Goal: Information Seeking & Learning: Learn about a topic

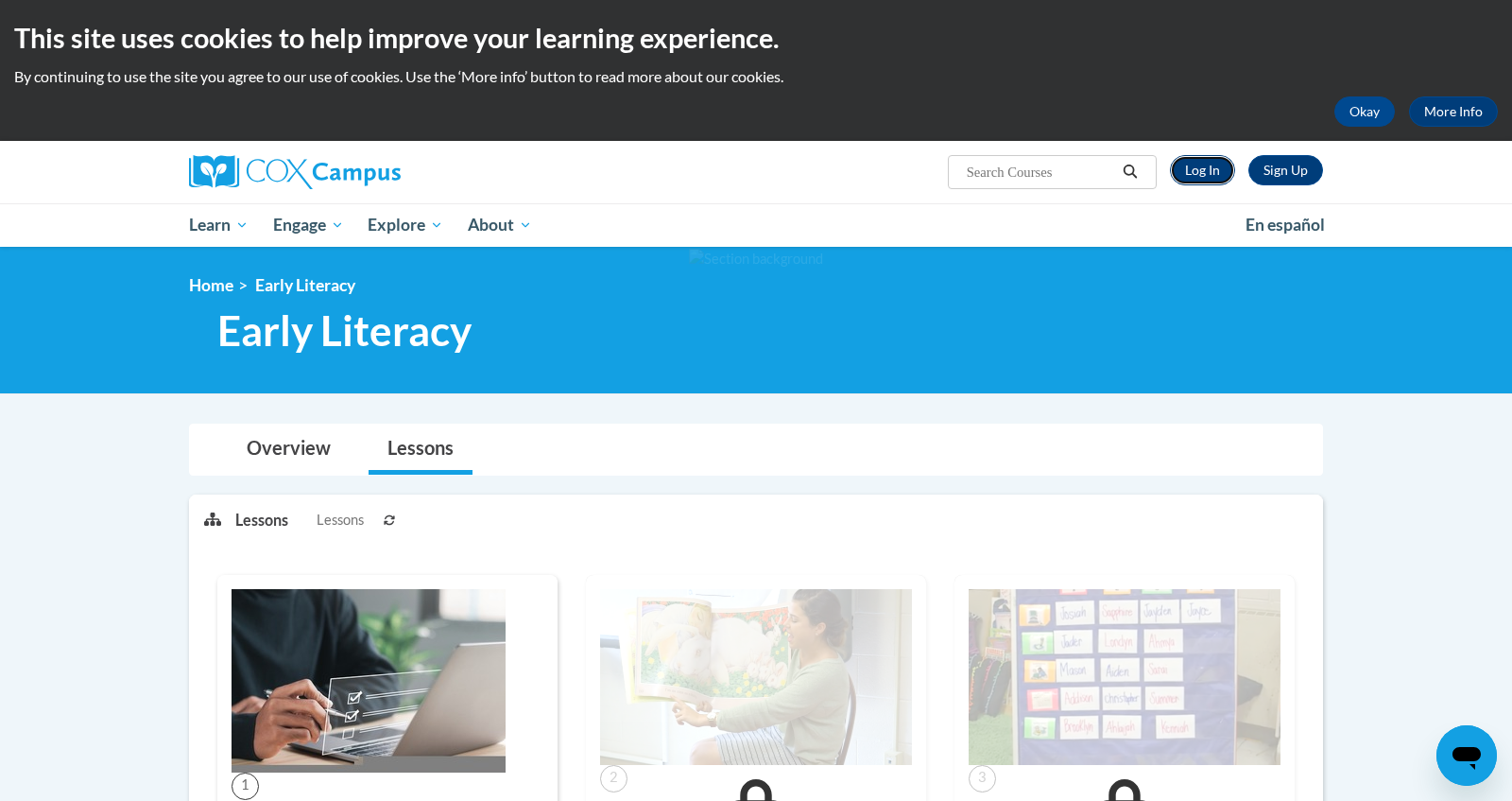
click at [1191, 163] on link "Log In" at bounding box center [1203, 170] width 65 height 31
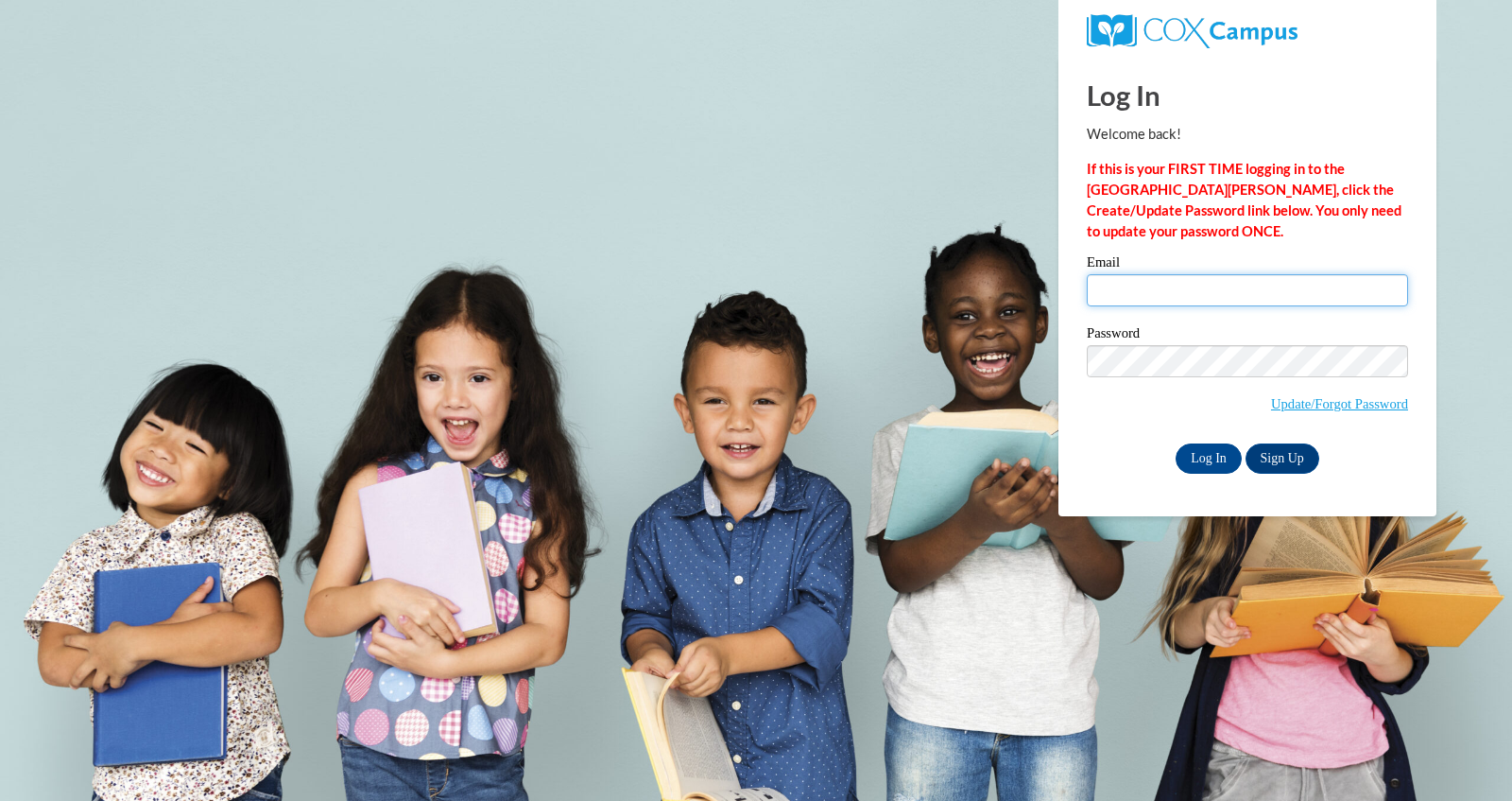
click at [1177, 301] on input "Email" at bounding box center [1247, 290] width 321 height 32
type input "lcarrillo2@daltonstate.edu"
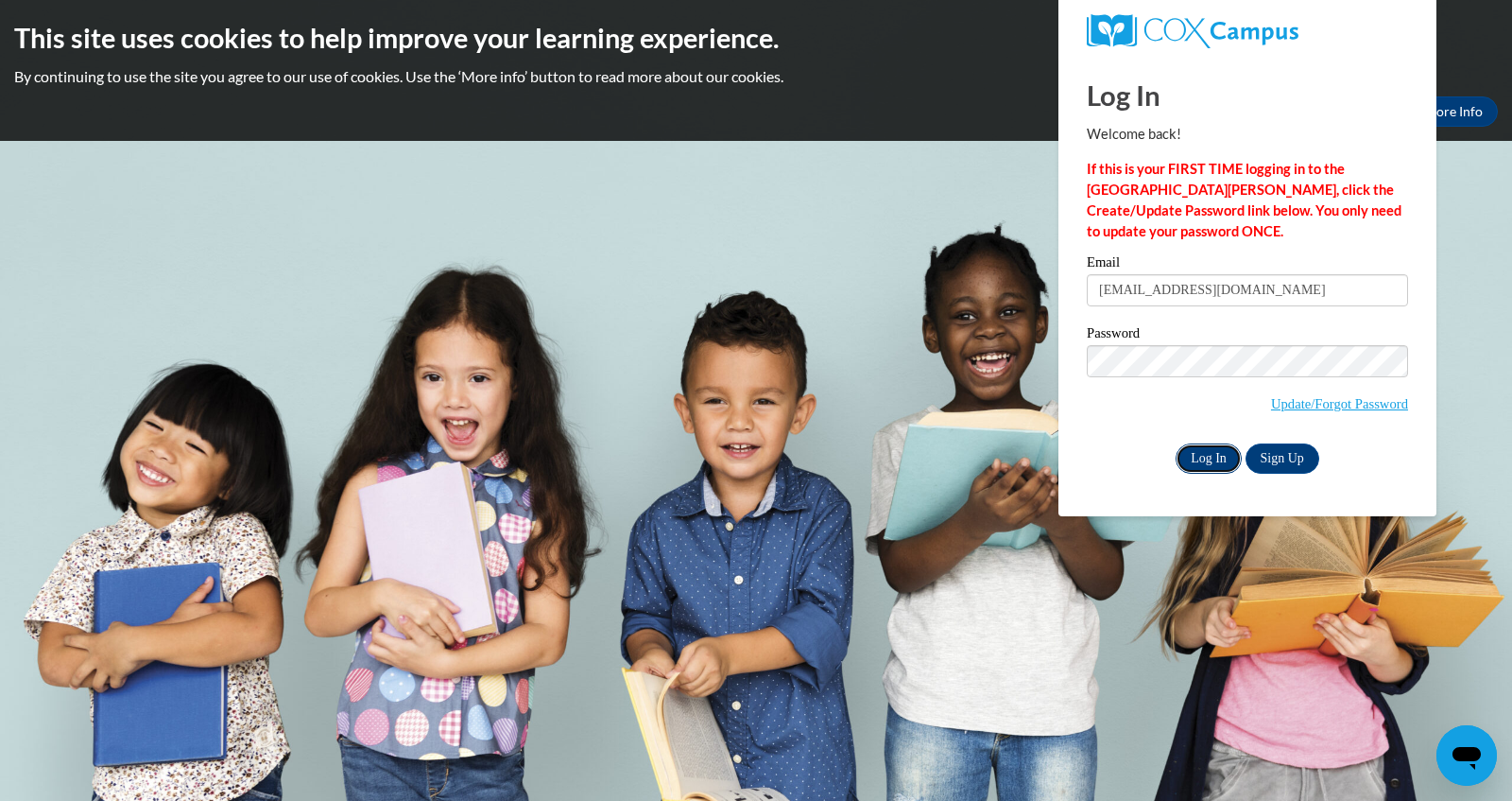
click at [1209, 456] on input "Log In" at bounding box center [1208, 458] width 66 height 31
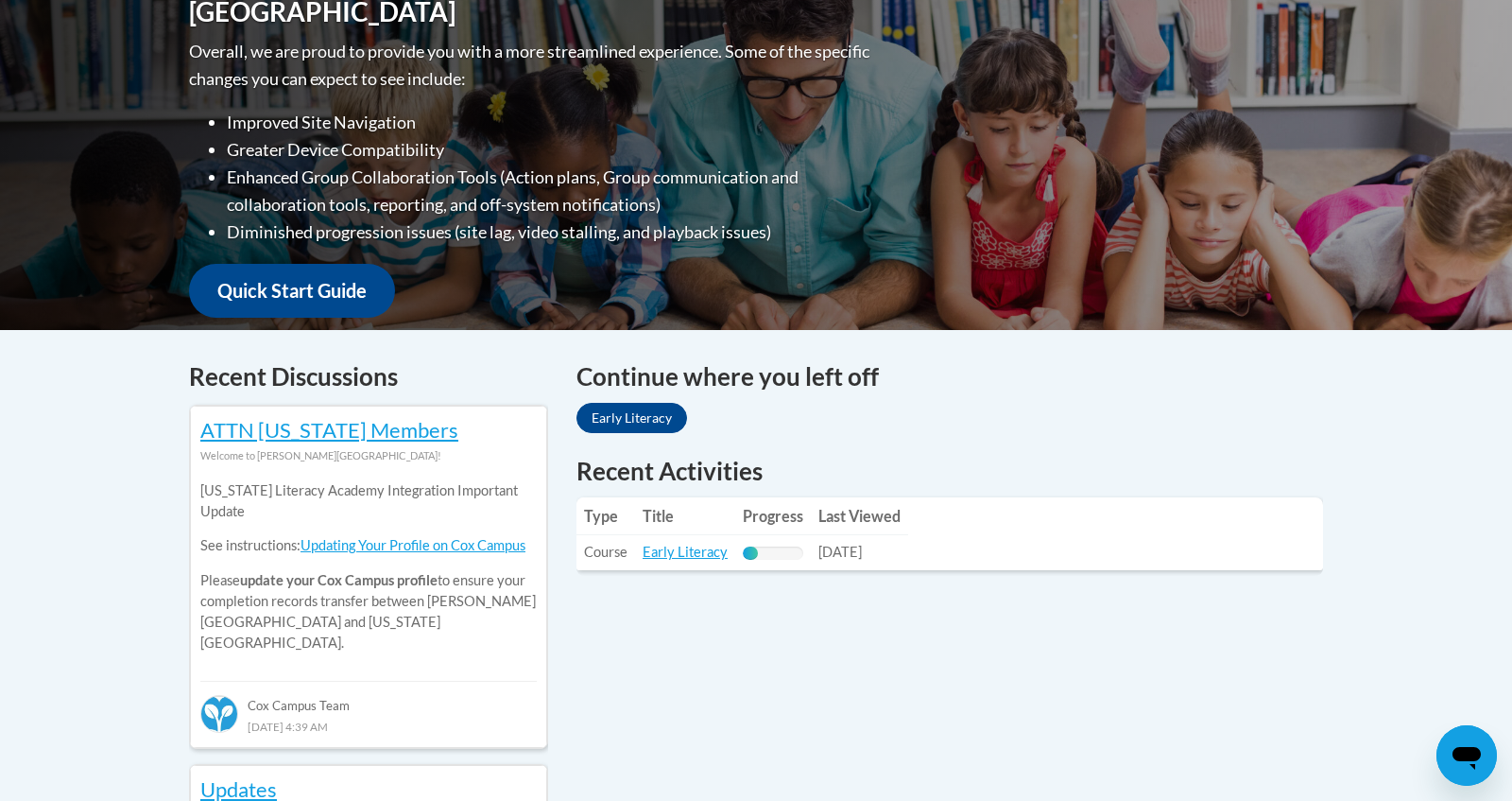
scroll to position [452, 0]
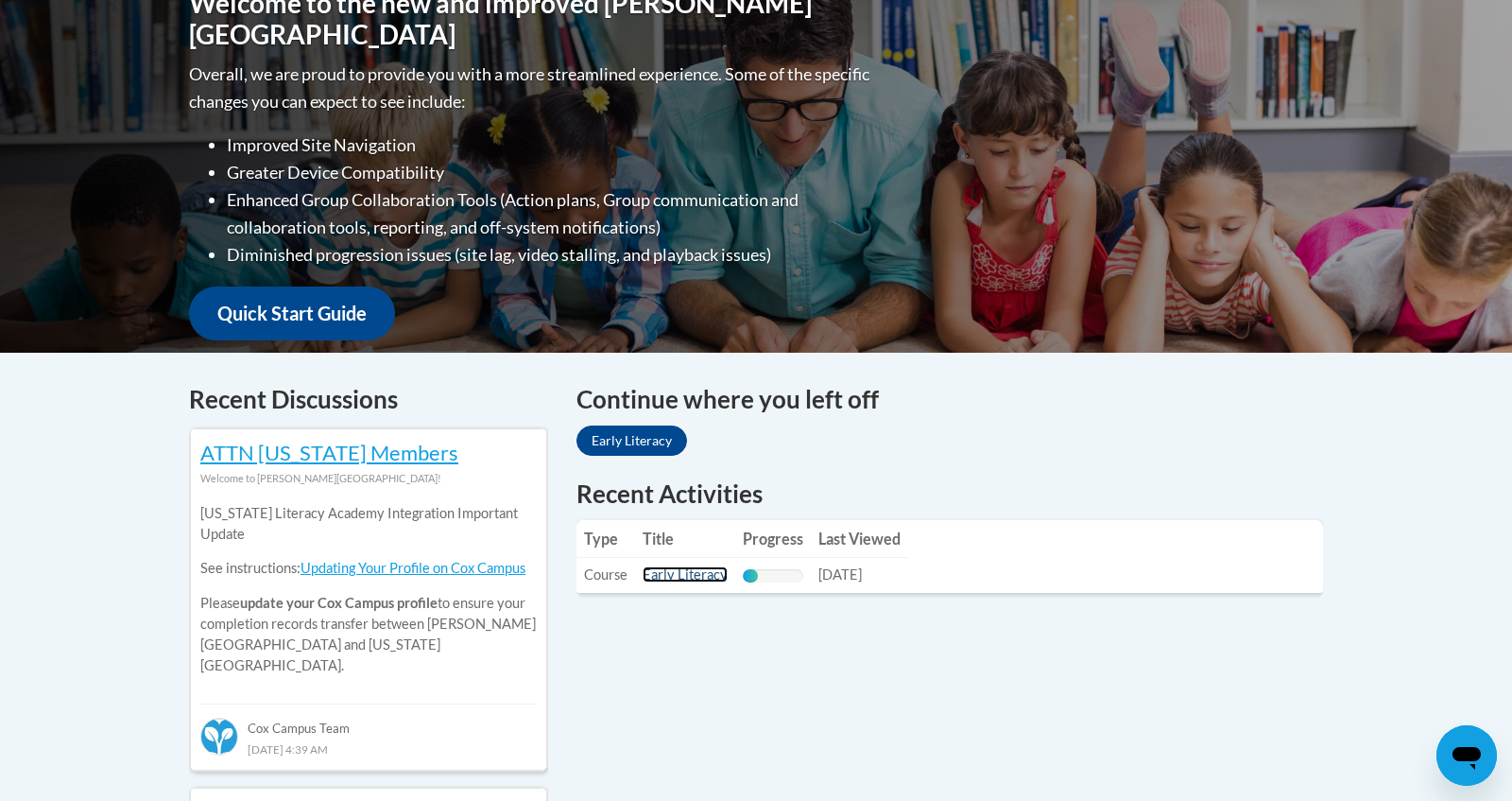
click at [698, 575] on link "Early Literacy" at bounding box center [685, 574] width 85 height 16
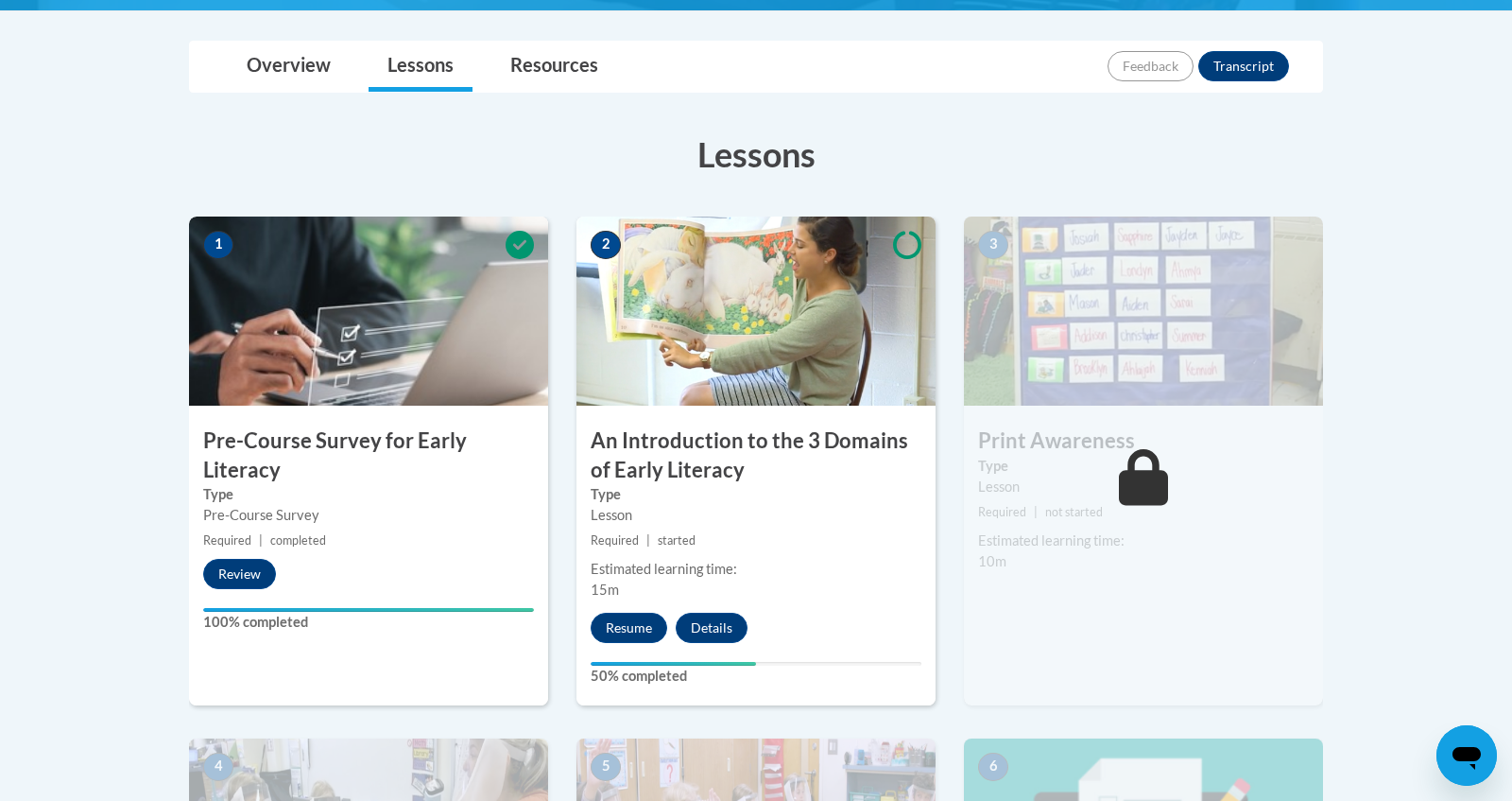
scroll to position [438, 0]
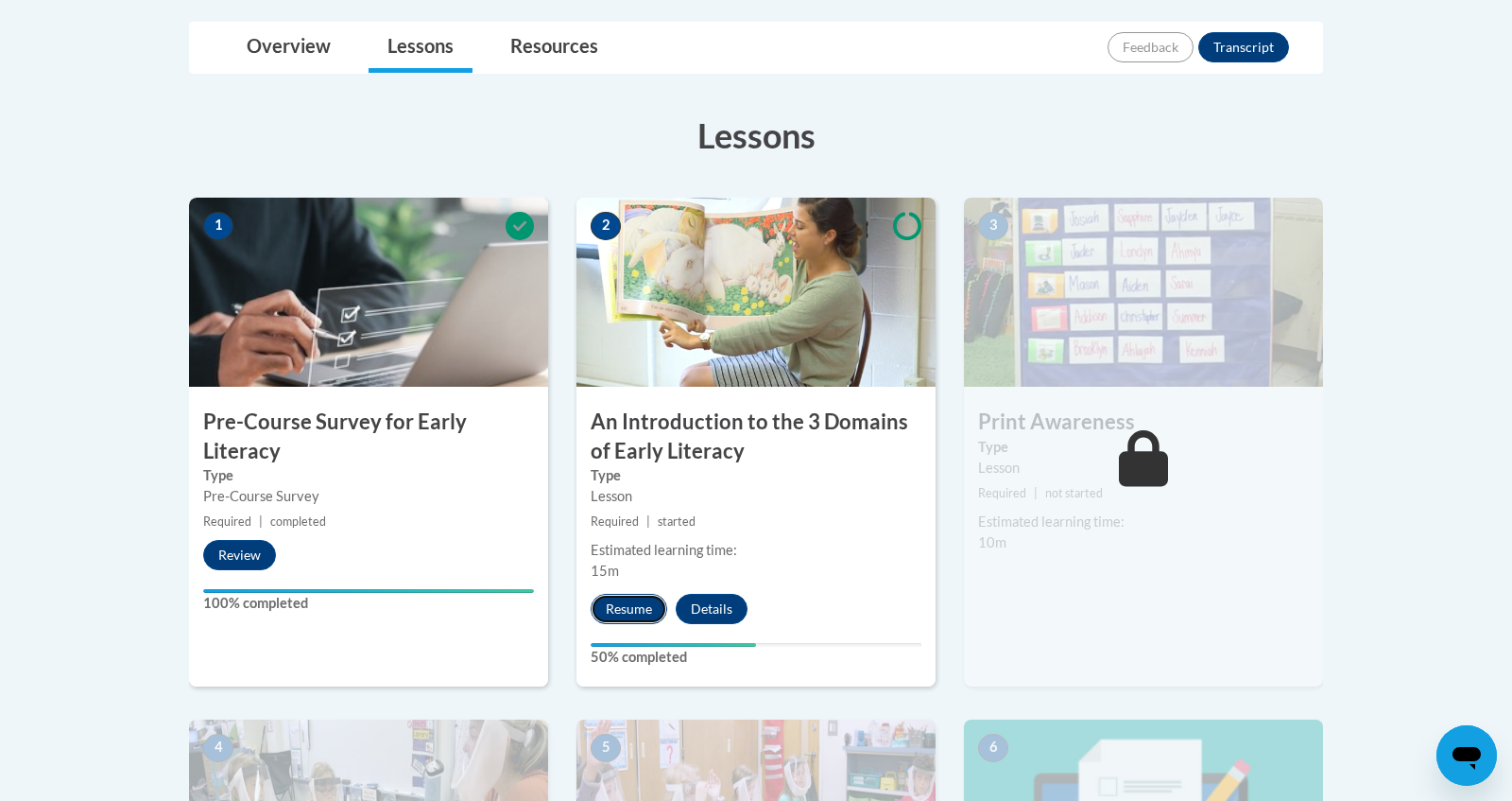
click at [618, 599] on button "Resume" at bounding box center [628, 609] width 76 height 31
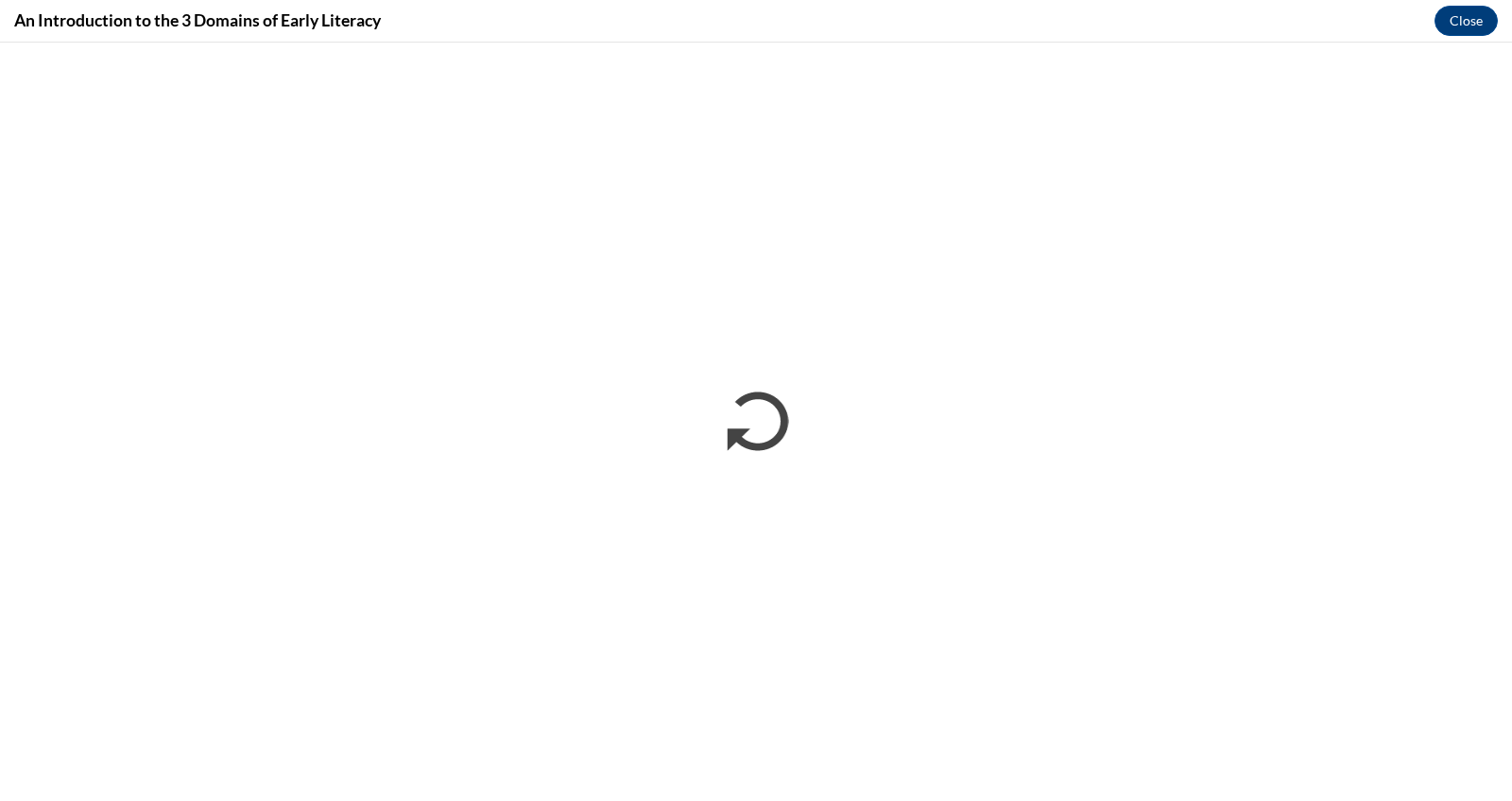
scroll to position [0, 0]
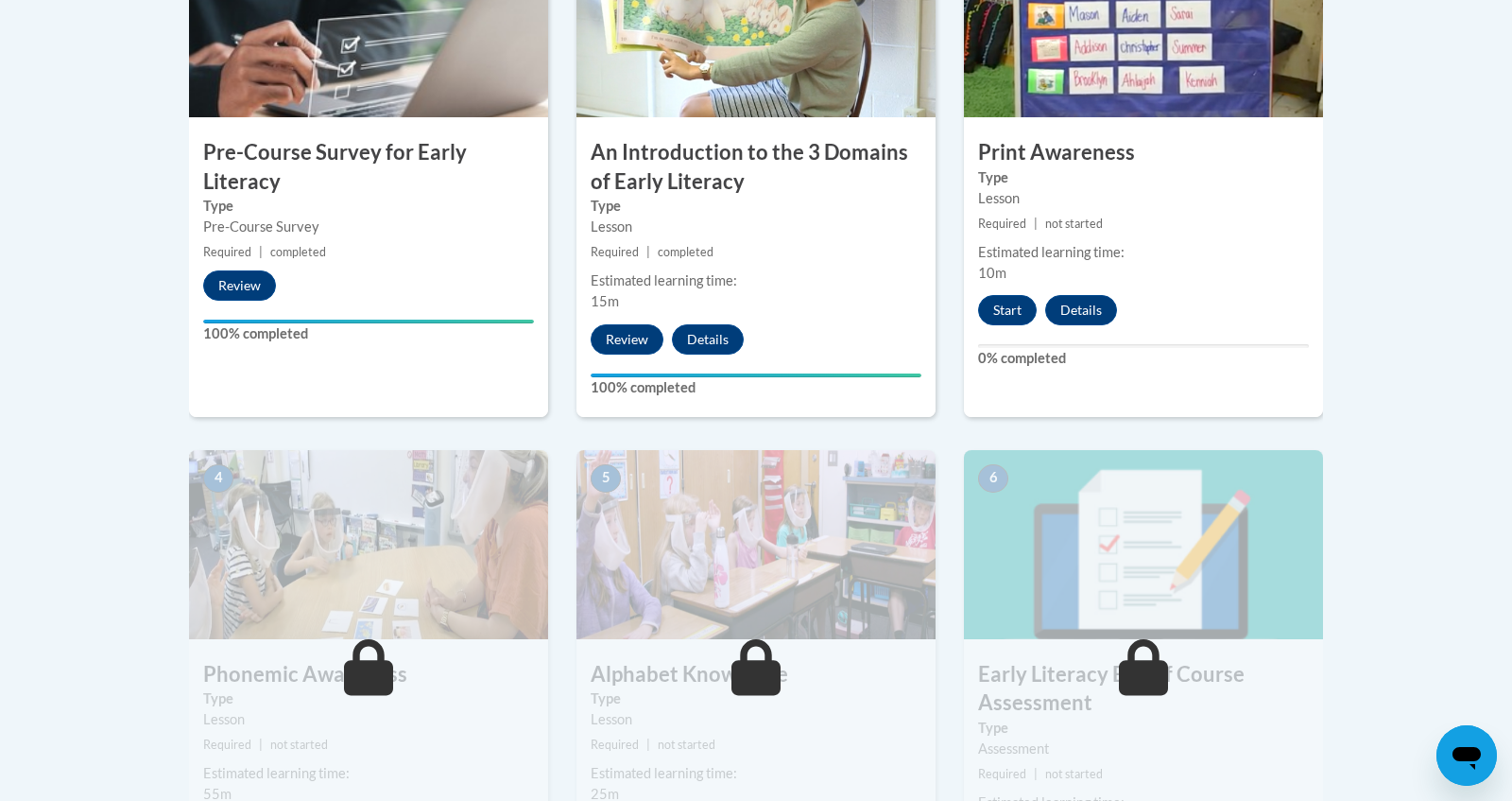
scroll to position [672, 0]
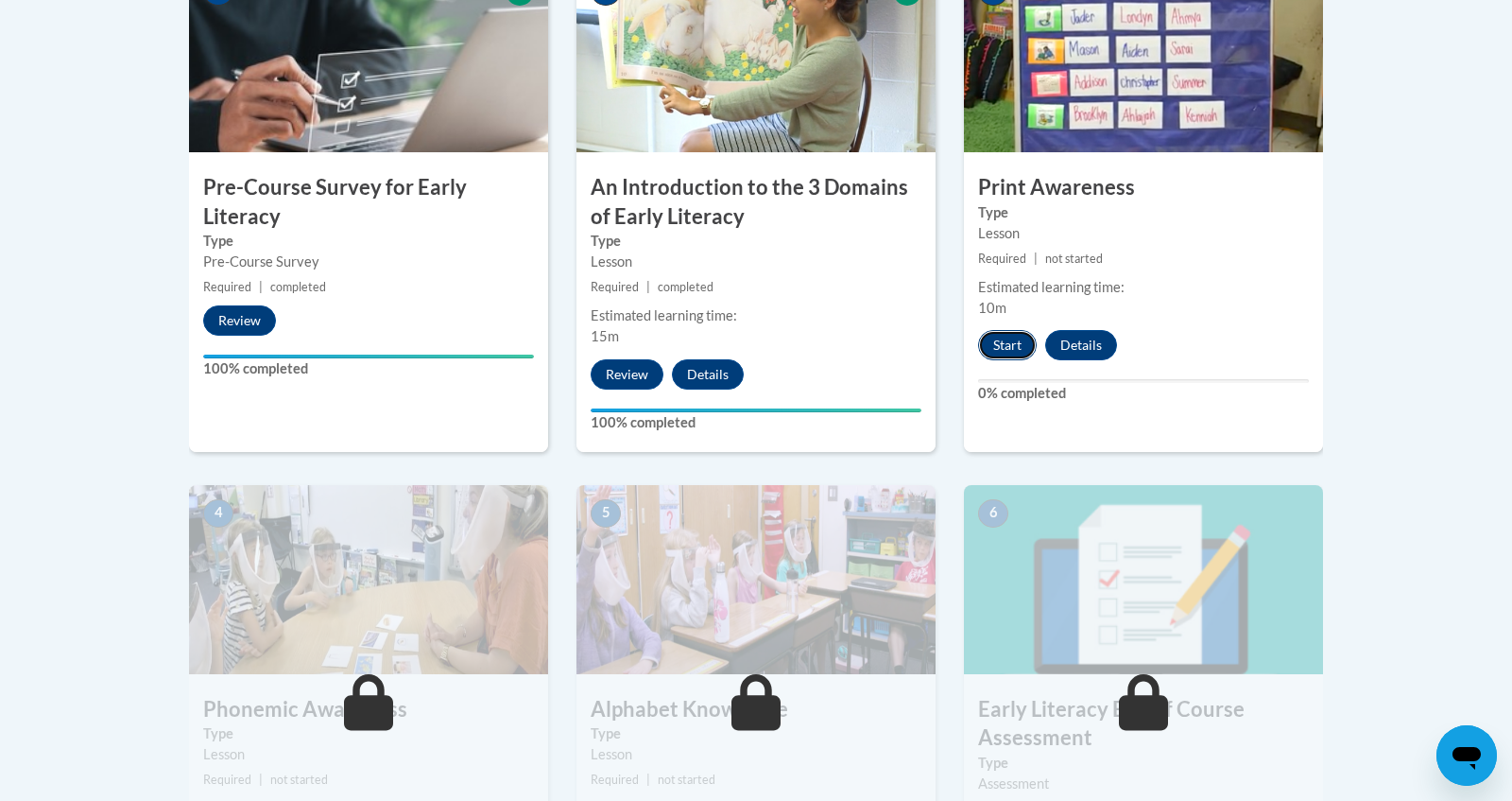
click at [1003, 337] on button "Start" at bounding box center [1007, 345] width 58 height 31
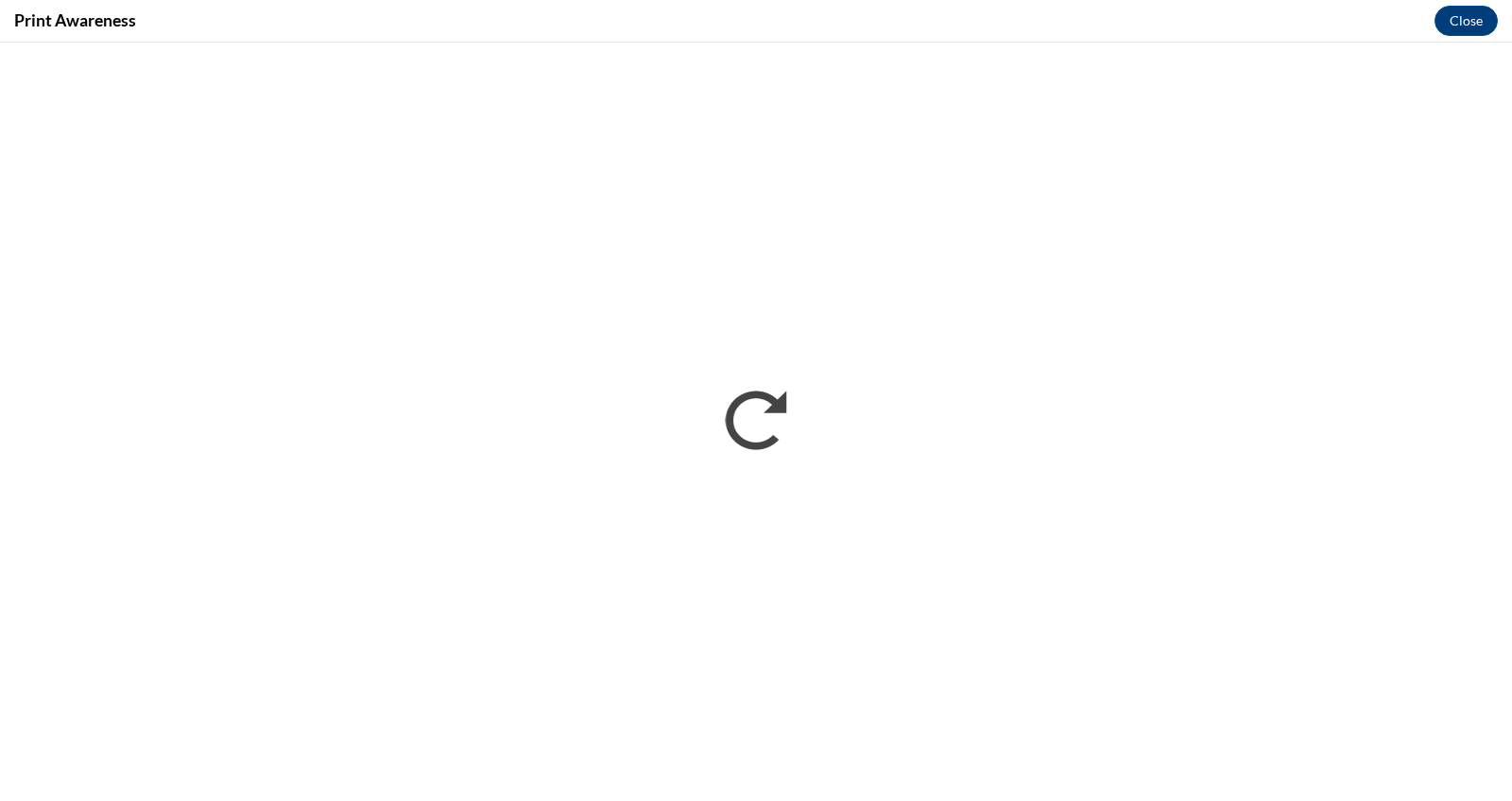
scroll to position [0, 0]
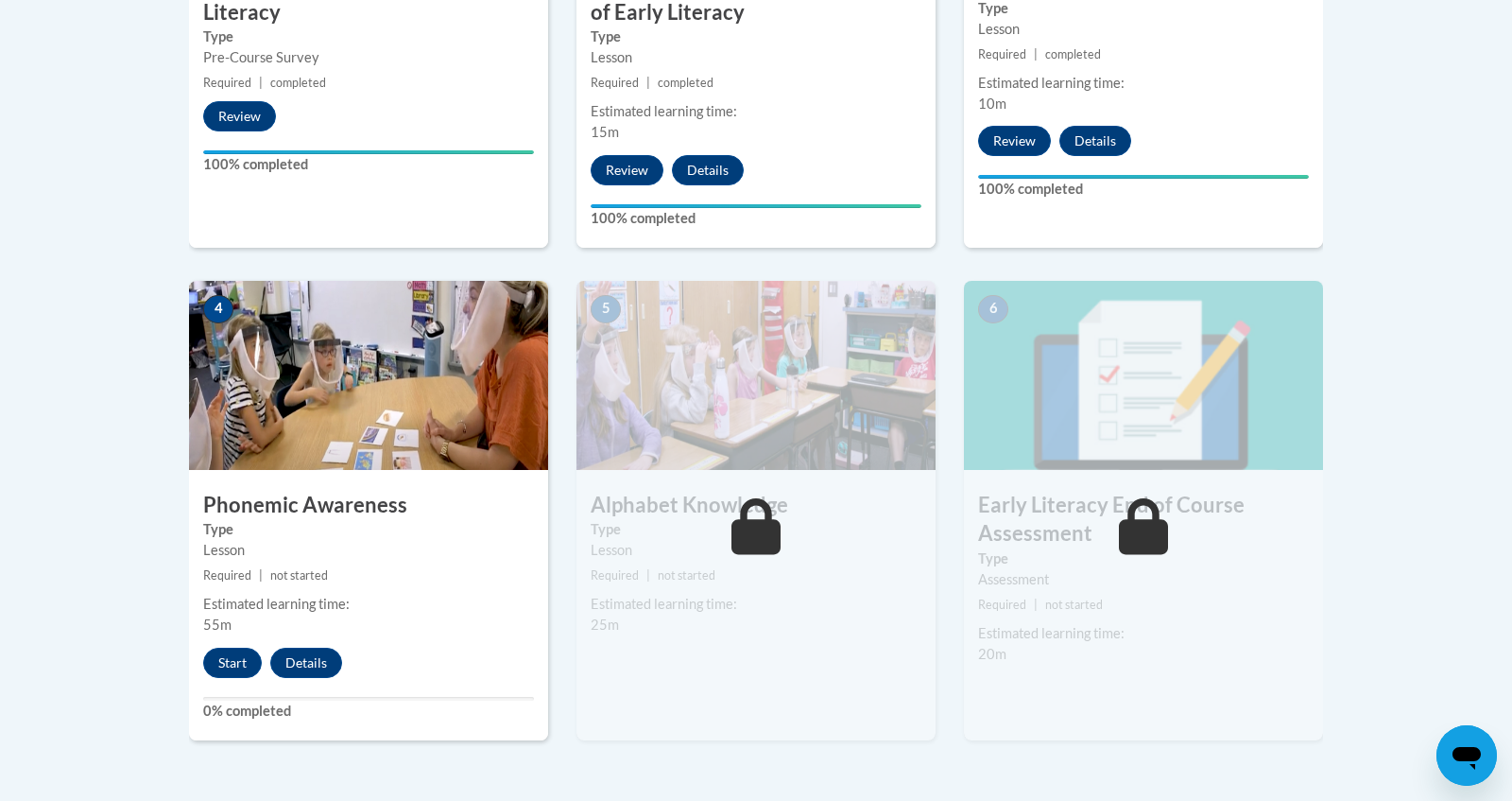
scroll to position [978, 0]
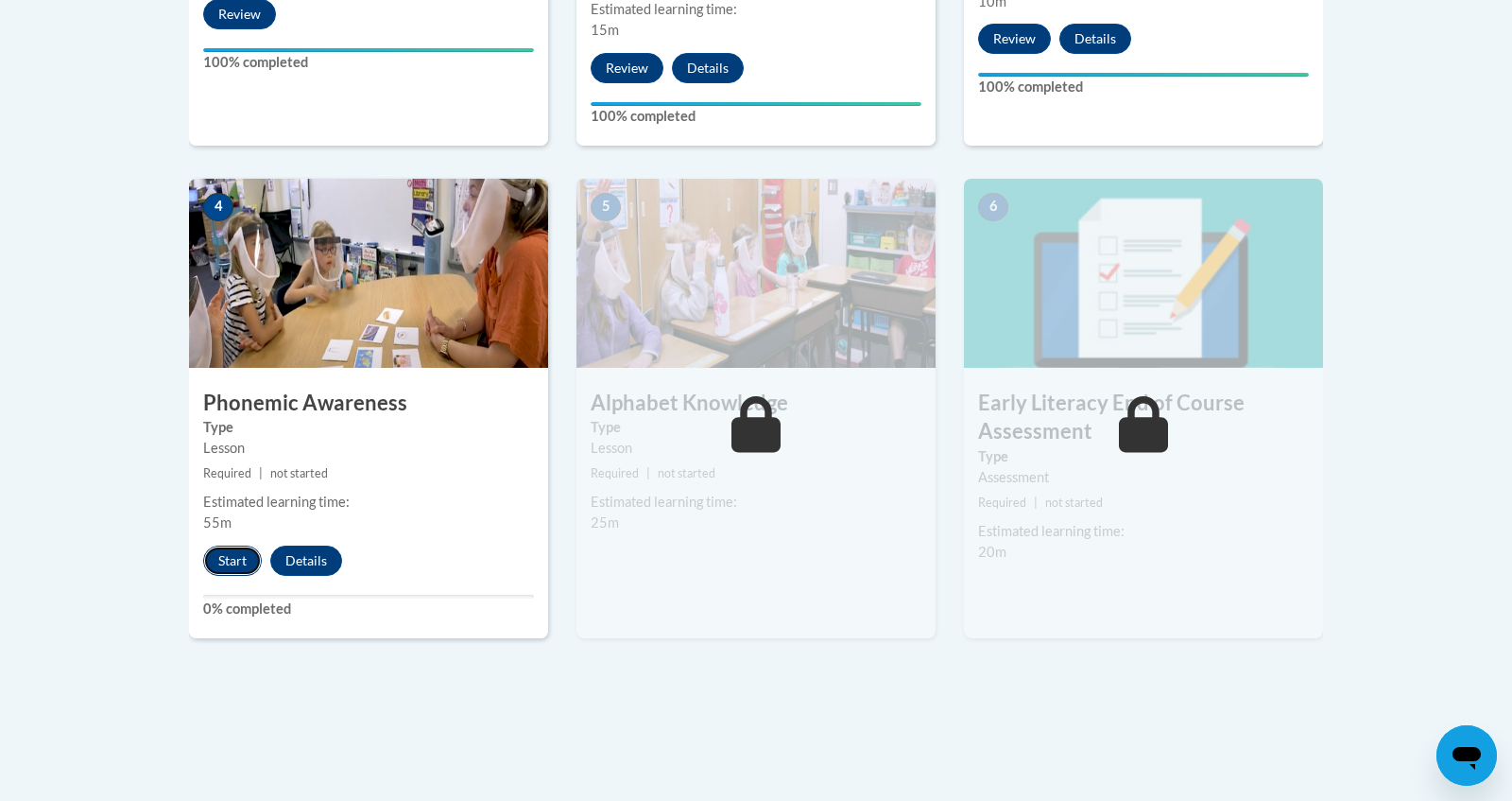
click at [232, 565] on button "Start" at bounding box center [232, 560] width 58 height 31
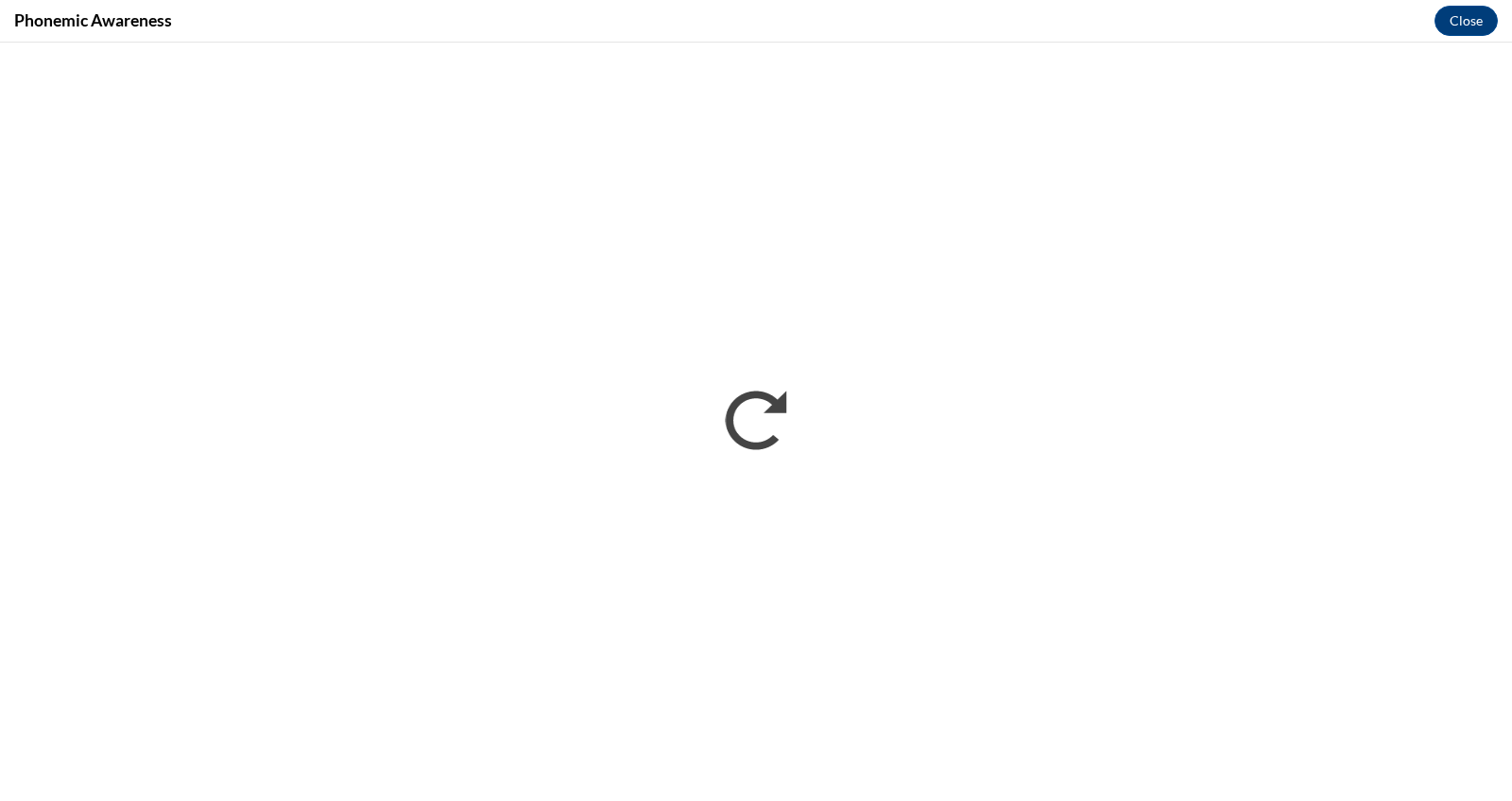
scroll to position [0, 0]
